Goal: Task Accomplishment & Management: Manage account settings

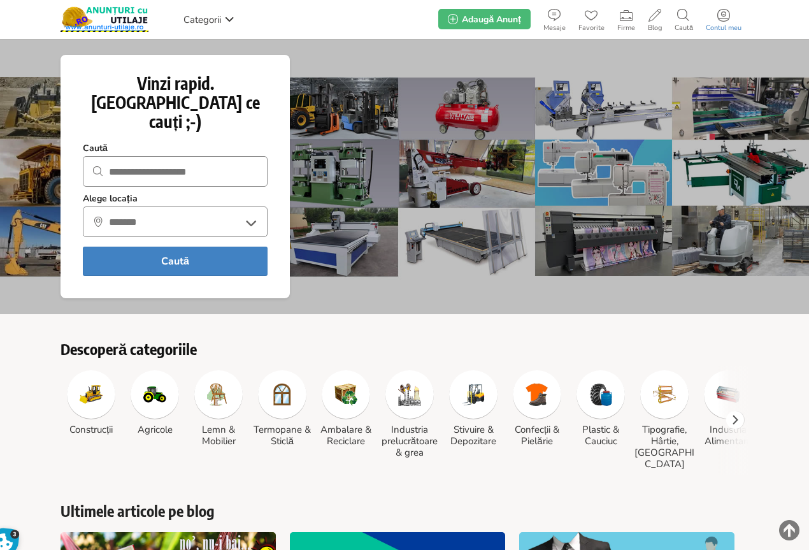
click at [725, 18] on use at bounding box center [724, 15] width 13 height 13
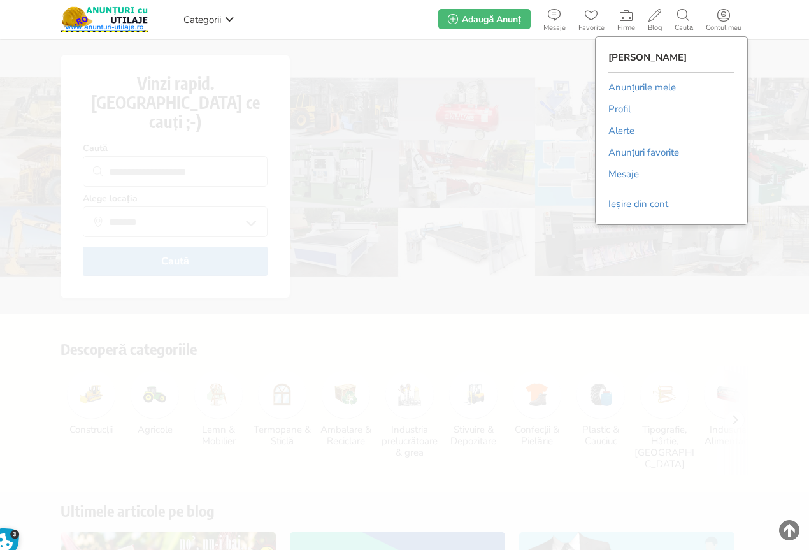
click at [645, 84] on link "Anunțurile mele" at bounding box center [643, 87] width 68 height 19
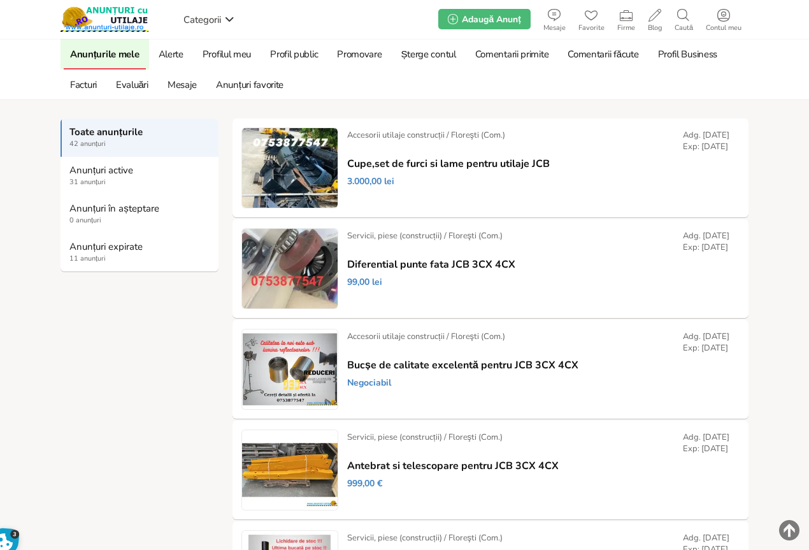
click at [87, 247] on strong "Anunțuri expirate" at bounding box center [139, 246] width 141 height 11
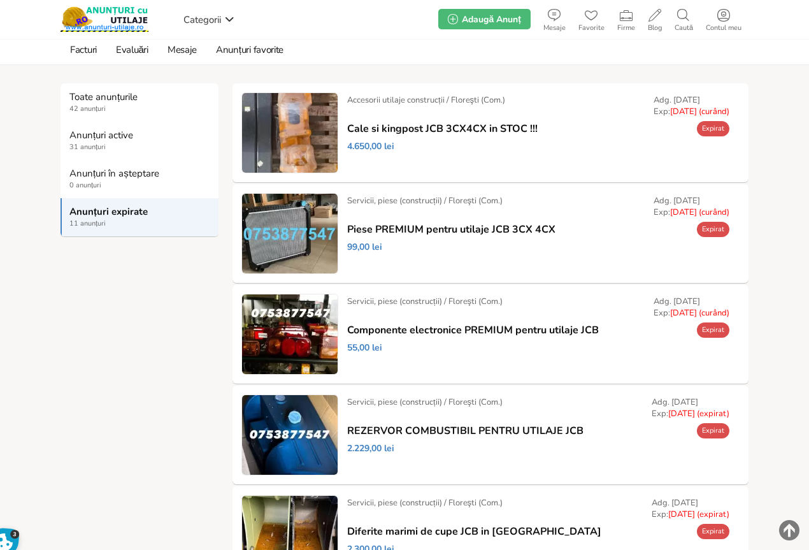
scroll to position [64, 0]
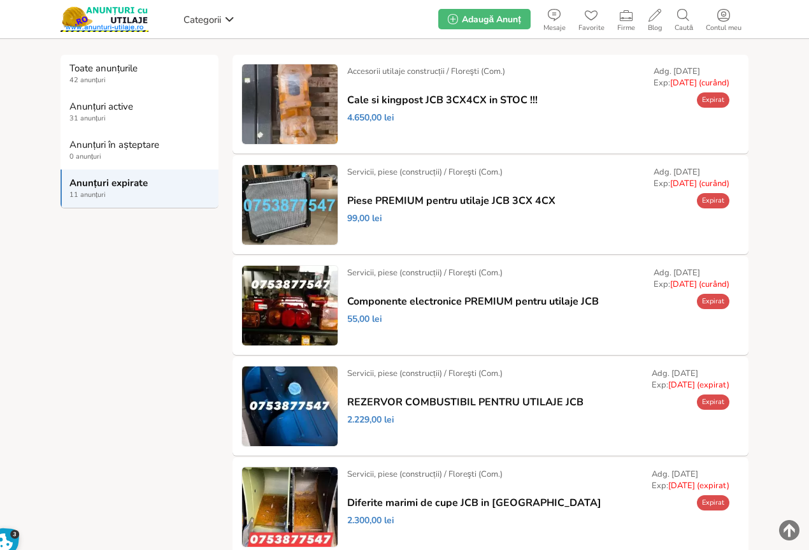
click at [0, 0] on link "Prelungește" at bounding box center [0, 0] width 0 height 0
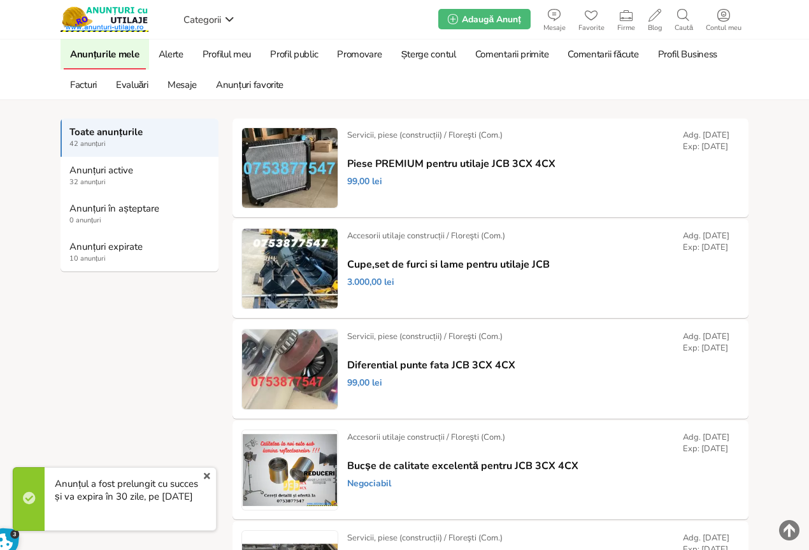
click at [101, 247] on strong "Anunțuri expirate" at bounding box center [139, 246] width 141 height 11
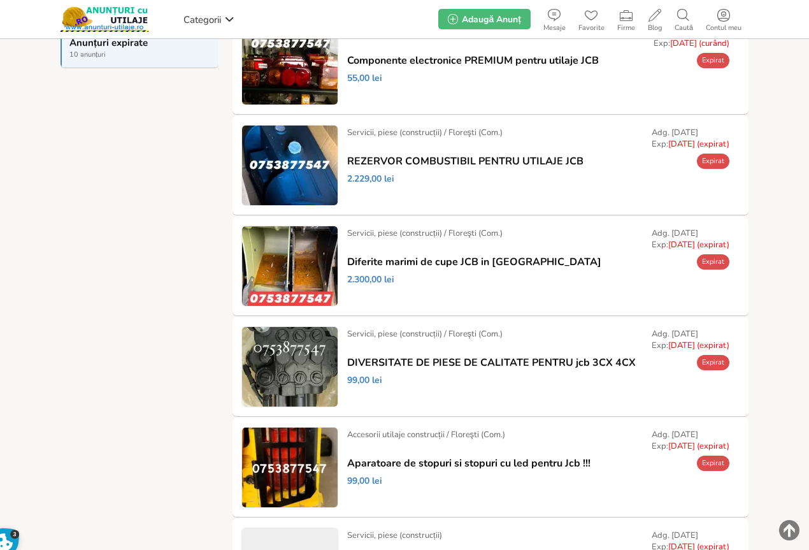
scroll to position [255, 0]
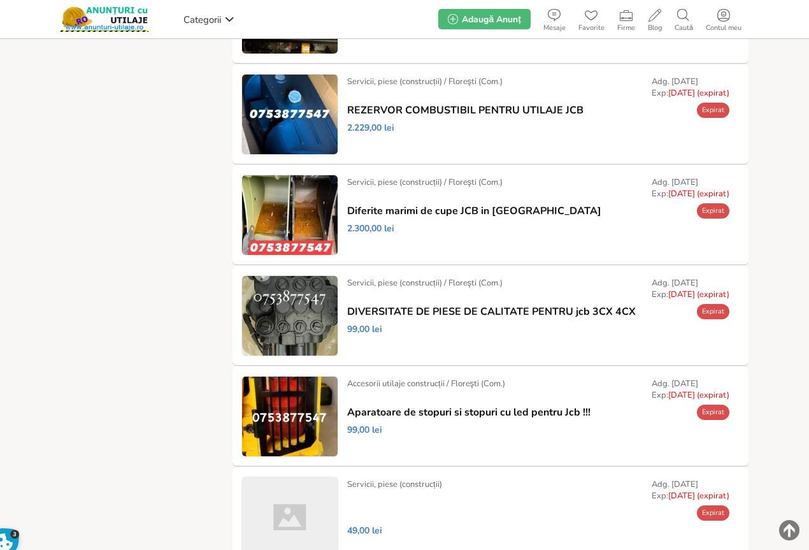
click at [0, 0] on link "Prelungește" at bounding box center [0, 0] width 0 height 0
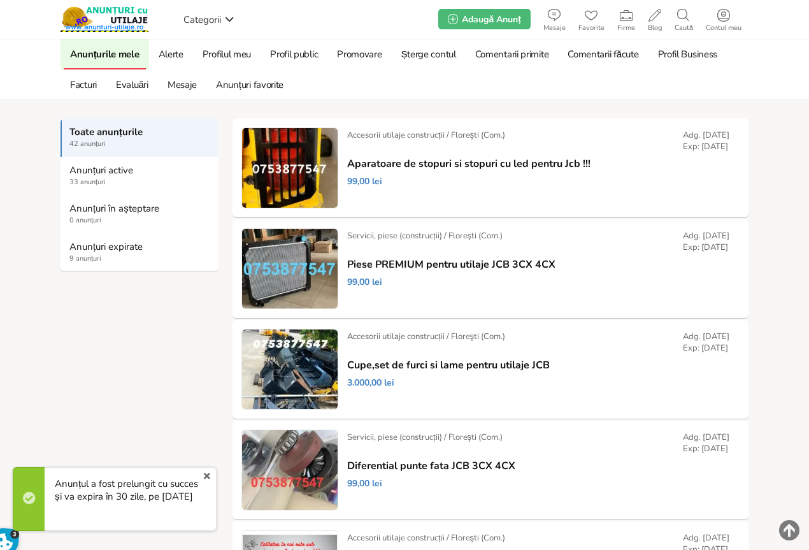
click at [85, 249] on strong "Anunțuri expirate" at bounding box center [139, 246] width 141 height 11
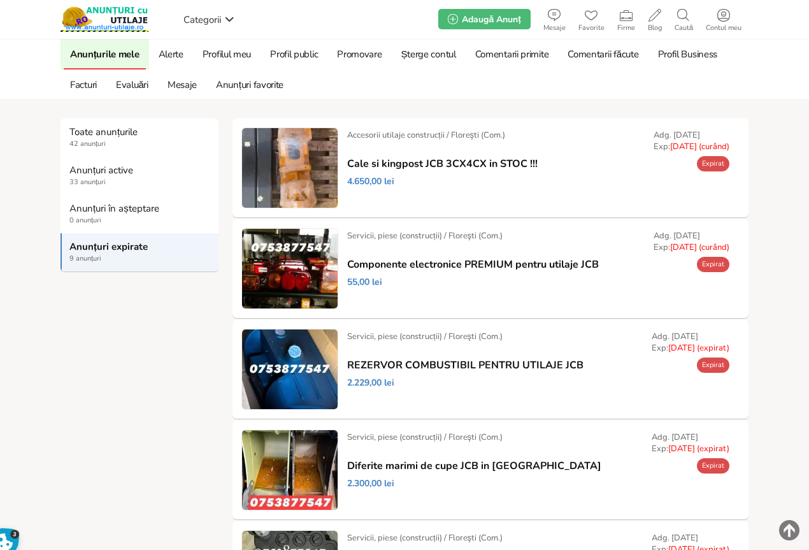
click at [82, 249] on strong "Anunțuri expirate" at bounding box center [139, 246] width 141 height 11
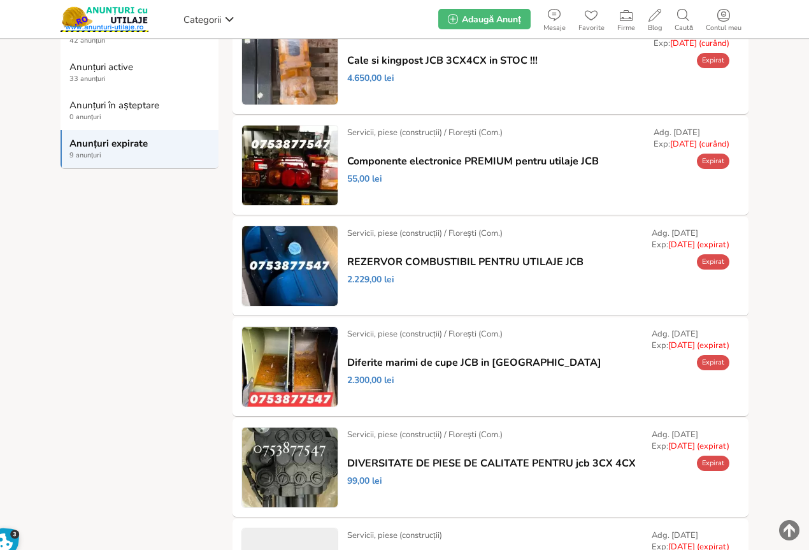
scroll to position [127, 0]
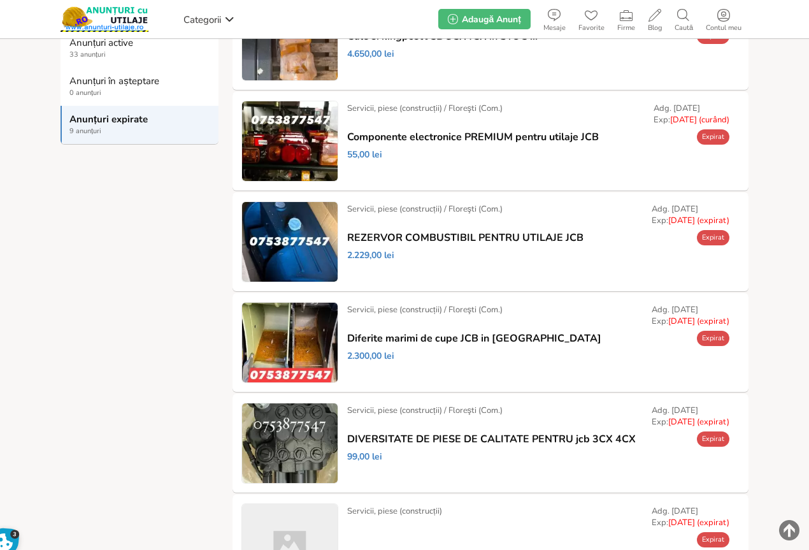
click at [0, 0] on link "Prelungește" at bounding box center [0, 0] width 0 height 0
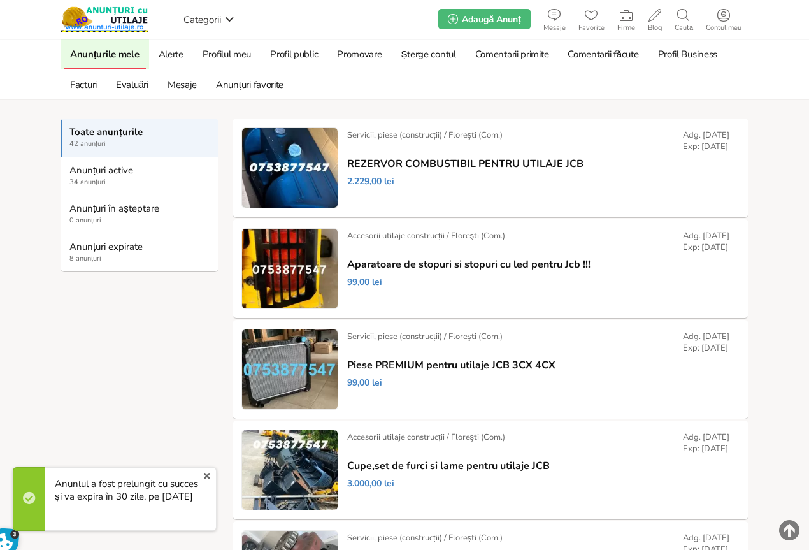
click at [95, 250] on strong "Anunțuri expirate" at bounding box center [139, 246] width 141 height 11
